Goal: Information Seeking & Learning: Check status

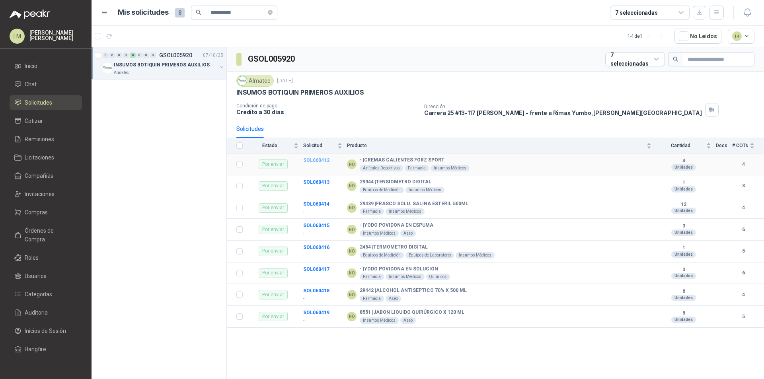
click at [310, 160] on b "SOL060412" at bounding box center [316, 161] width 26 height 6
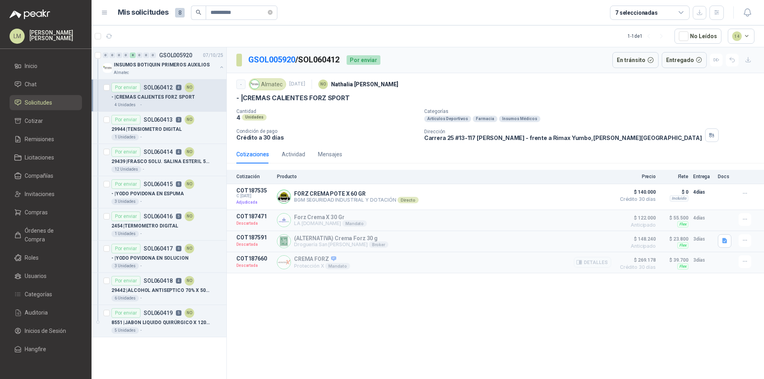
click at [300, 264] on p "Protección X Mandato" at bounding box center [322, 266] width 56 height 6
click at [599, 266] on button "Detalles" at bounding box center [592, 262] width 37 height 11
click at [597, 263] on button "Detalles" at bounding box center [592, 262] width 37 height 11
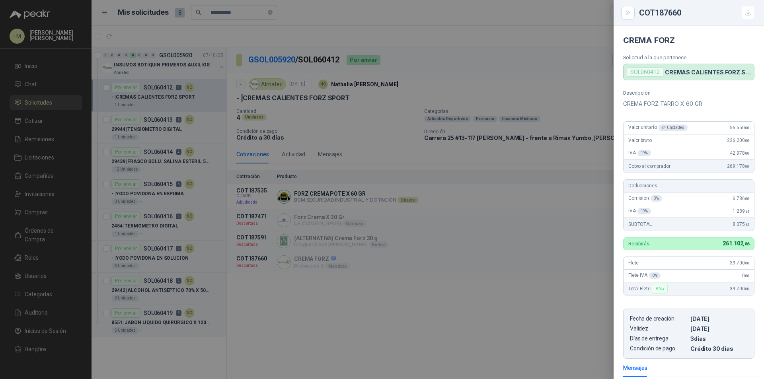
click at [514, 226] on div at bounding box center [382, 189] width 764 height 379
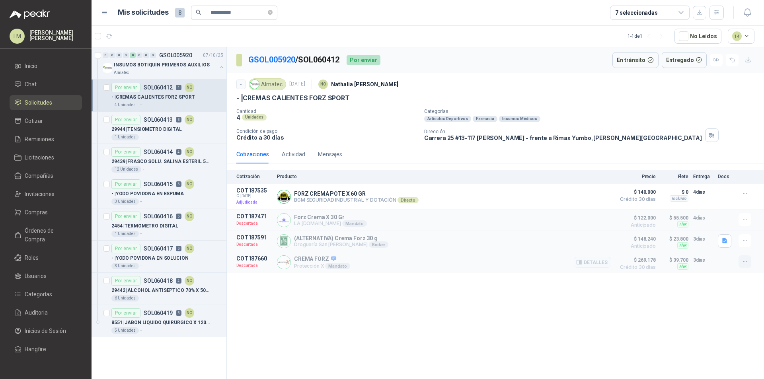
click at [746, 260] on icon "button" at bounding box center [745, 261] width 7 height 7
click at [646, 266] on span "Crédito 30 días" at bounding box center [636, 267] width 40 height 5
click at [316, 261] on p "CREMA FORZ" at bounding box center [322, 259] width 56 height 7
click at [253, 259] on p "COT187660" at bounding box center [254, 258] width 36 height 6
click at [302, 261] on p "CREMA FORZ" at bounding box center [322, 259] width 56 height 7
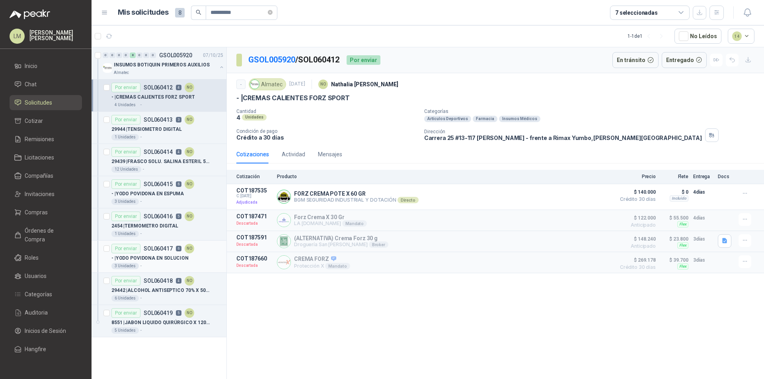
drag, startPoint x: 261, startPoint y: 257, endPoint x: 225, endPoint y: 261, distance: 36.8
click at [225, 261] on div "0 0 0 0 8 0 0 0 GSOL005920 [DATE] INSUMOS BOTIQUIN PRIMEROS AUXILIOS Almatec Po…" at bounding box center [428, 214] width 672 height 335
drag, startPoint x: 291, startPoint y: 295, endPoint x: 284, endPoint y: 279, distance: 17.6
click at [292, 294] on div "GSOL005920 / SOL060412 Por enviar En tránsito Entregado - Almatec [DATE] NO [PE…" at bounding box center [495, 214] width 537 height 335
drag, startPoint x: 270, startPoint y: 259, endPoint x: 234, endPoint y: 262, distance: 36.3
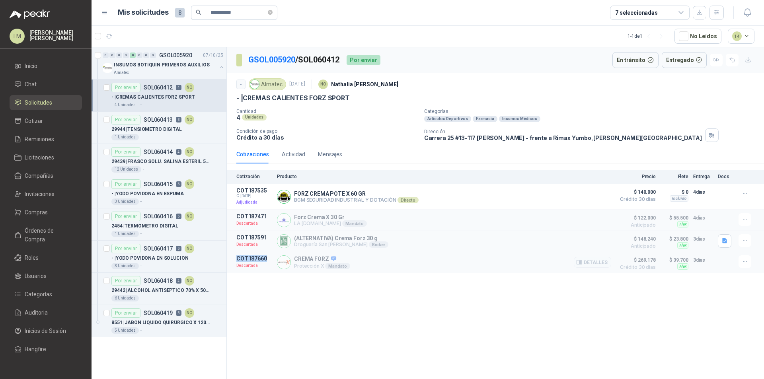
click at [234, 262] on article "COT187660 Descartada CREMA FORZ Protección X Mandato Detalles $ 269.178 Crédito…" at bounding box center [495, 262] width 537 height 21
copy p "COT187660"
click at [221, 68] on button "button" at bounding box center [221, 67] width 6 height 6
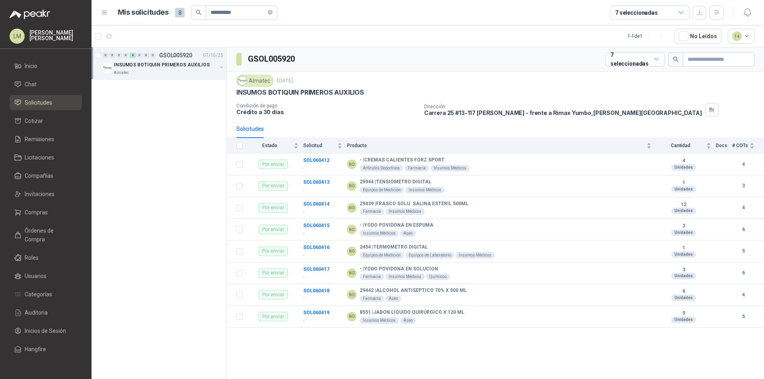
click at [187, 73] on div "Almatec" at bounding box center [165, 73] width 103 height 6
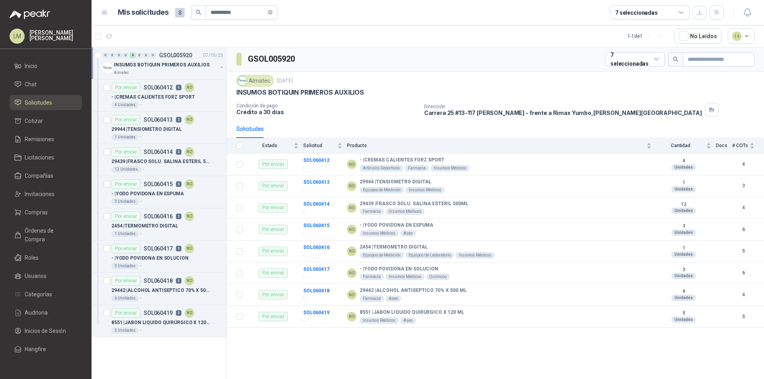
click at [187, 73] on div "Almatec" at bounding box center [165, 73] width 103 height 6
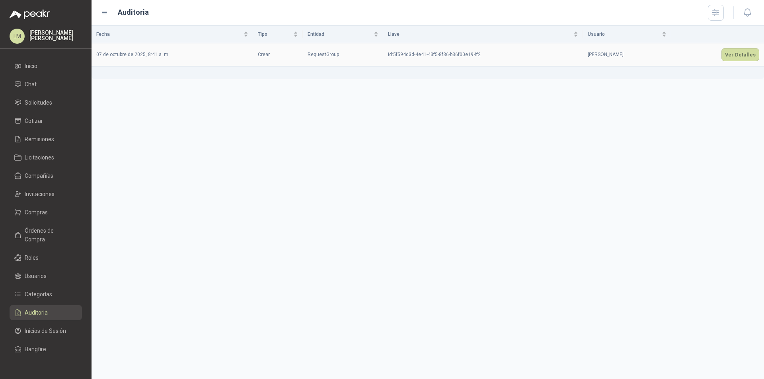
drag, startPoint x: 628, startPoint y: 54, endPoint x: 588, endPoint y: 54, distance: 39.8
click at [588, 54] on td "[PERSON_NAME]" at bounding box center [627, 54] width 89 height 23
copy p "[PERSON_NAME]"
click at [44, 210] on span "Compras" at bounding box center [36, 212] width 23 height 9
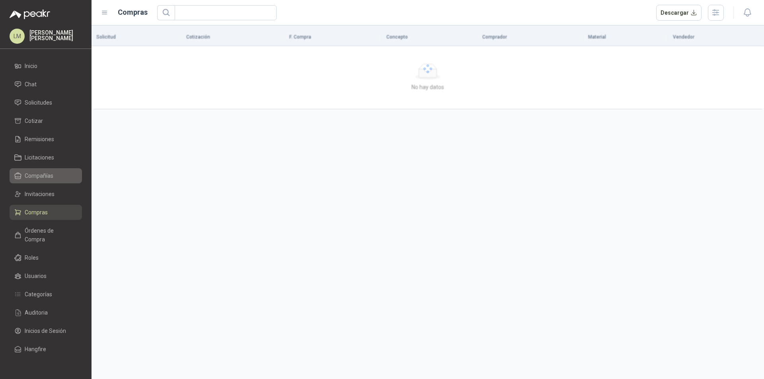
click at [35, 175] on span "Compañías" at bounding box center [39, 175] width 29 height 9
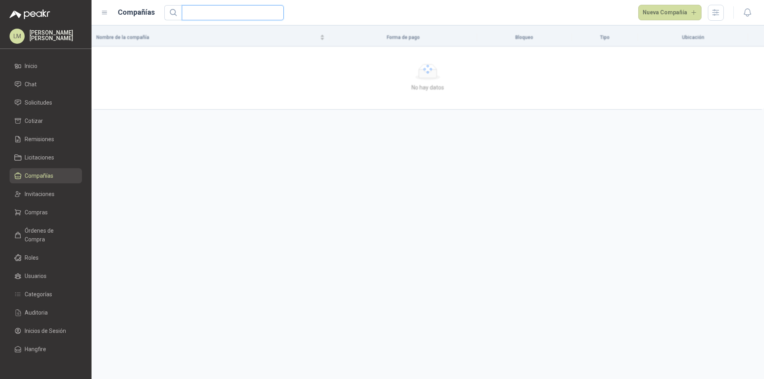
click at [226, 12] on input "text" at bounding box center [230, 13] width 86 height 14
paste input "**********"
type input "**********"
